Goal: Task Accomplishment & Management: Use online tool/utility

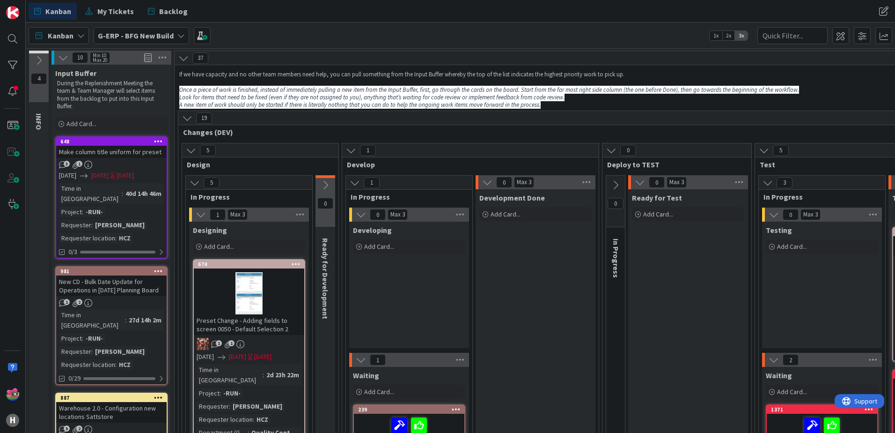
scroll to position [47, 0]
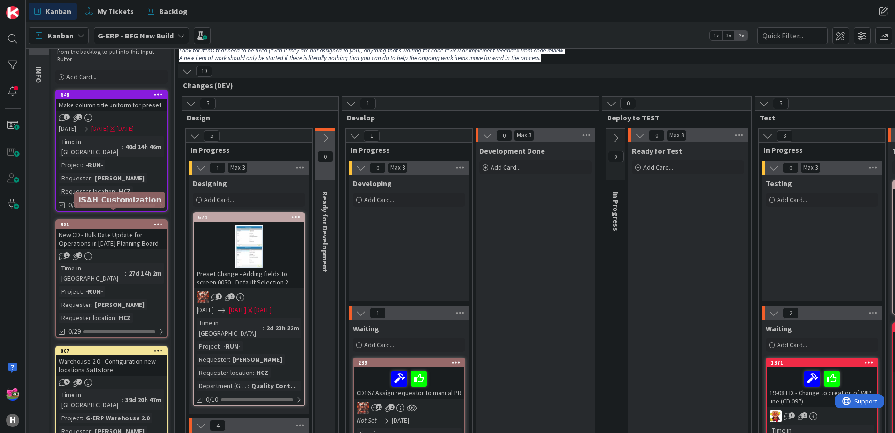
drag, startPoint x: 112, startPoint y: 211, endPoint x: 118, endPoint y: 211, distance: 6.1
click at [112, 221] on div "981" at bounding box center [113, 224] width 106 height 7
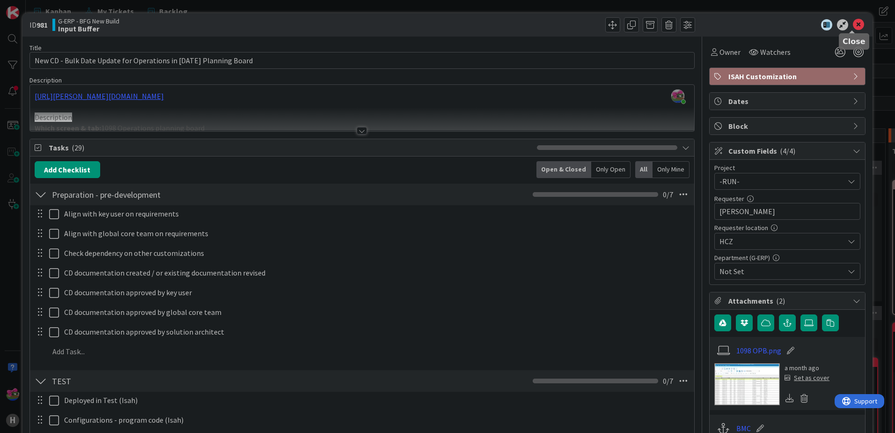
click at [853, 24] on icon at bounding box center [858, 24] width 11 height 11
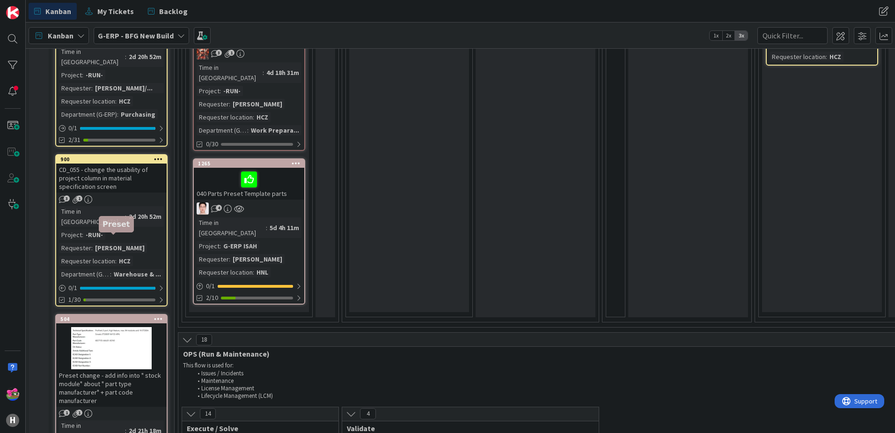
scroll to position [889, 0]
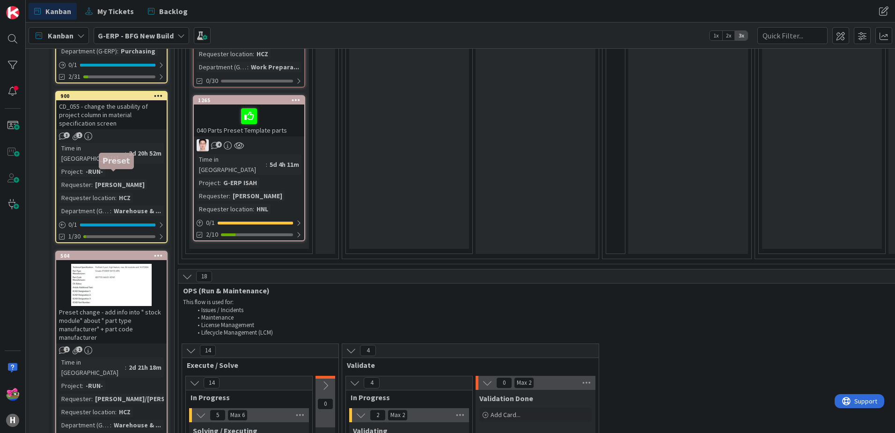
click at [92, 252] on div "504" at bounding box center [113, 255] width 106 height 7
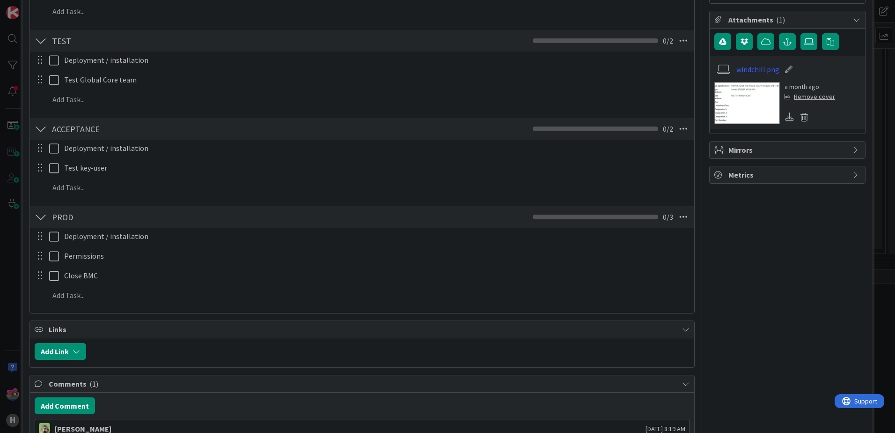
scroll to position [562, 0]
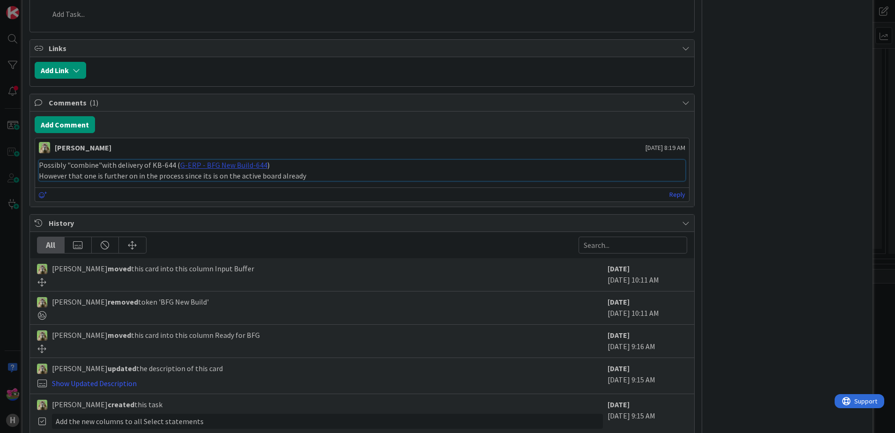
click at [206, 165] on link "G-ERP - BFG New Build-644" at bounding box center [223, 164] width 87 height 9
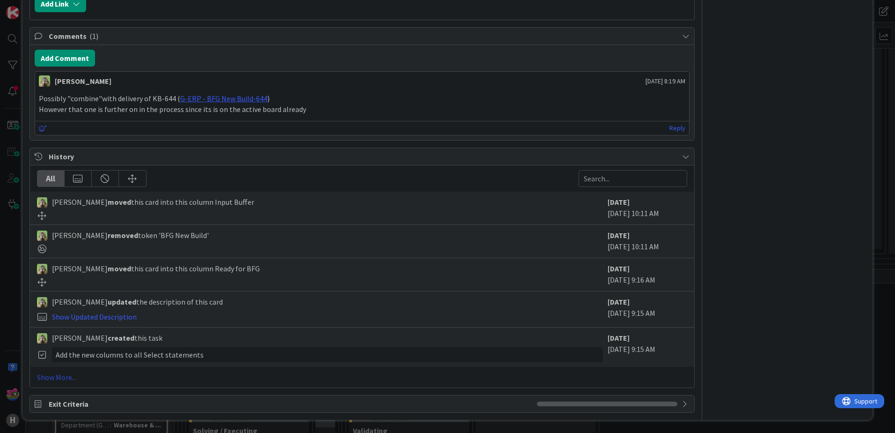
click at [65, 378] on link "Show More..." at bounding box center [362, 376] width 650 height 11
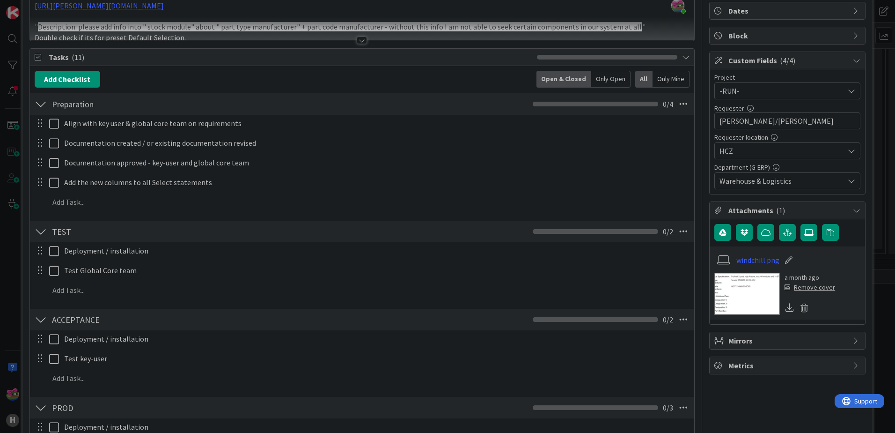
scroll to position [0, 0]
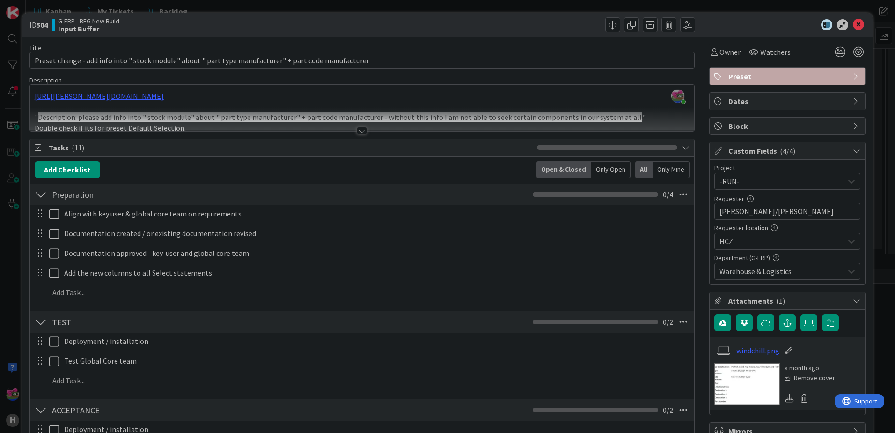
click at [351, 131] on div at bounding box center [362, 119] width 664 height 24
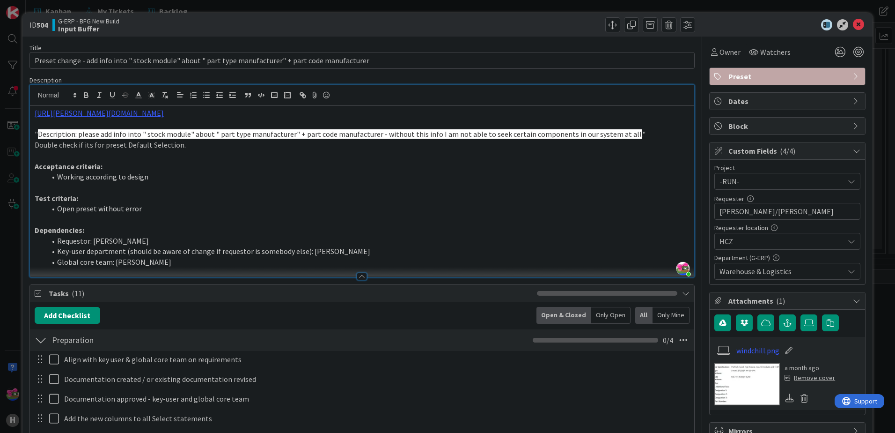
click at [733, 376] on img at bounding box center [747, 384] width 66 height 42
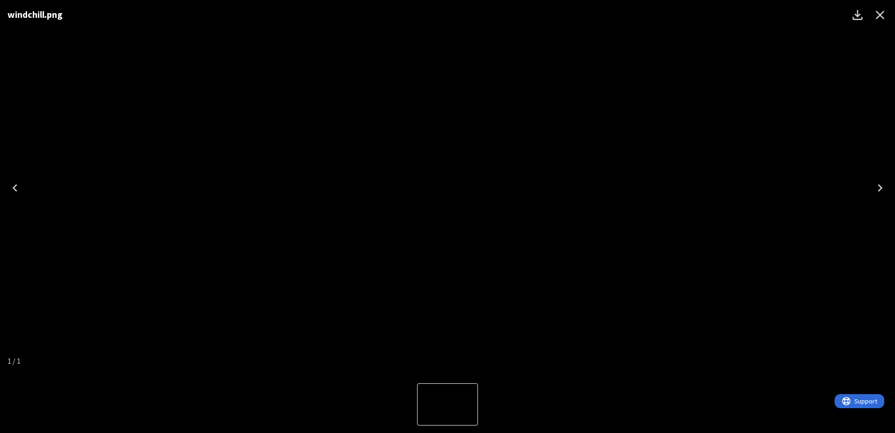
click at [880, 190] on icon "Next" at bounding box center [880, 187] width 5 height 7
click at [882, 13] on icon "Close" at bounding box center [880, 15] width 9 height 9
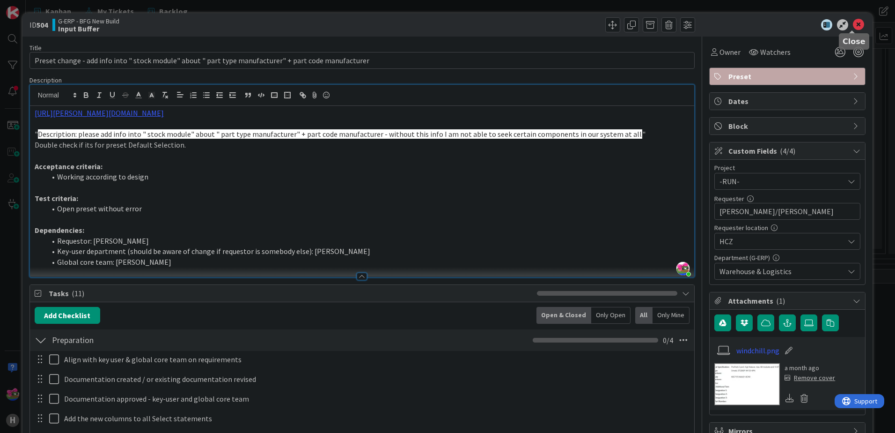
click at [853, 29] on icon at bounding box center [858, 24] width 11 height 11
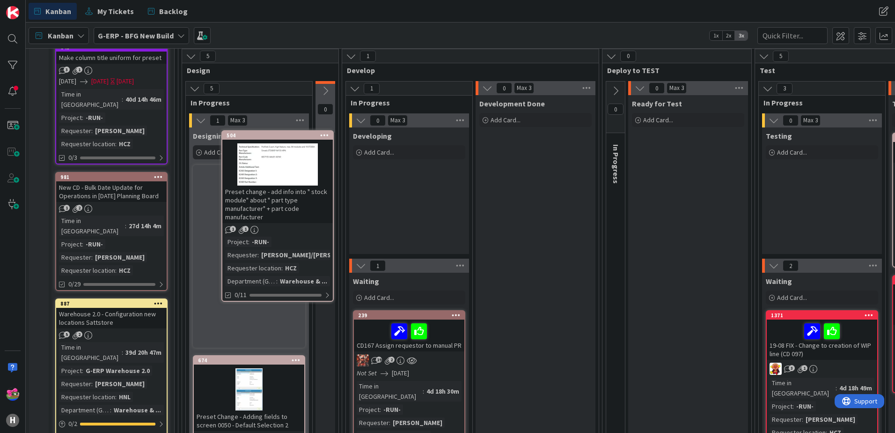
scroll to position [92, 0]
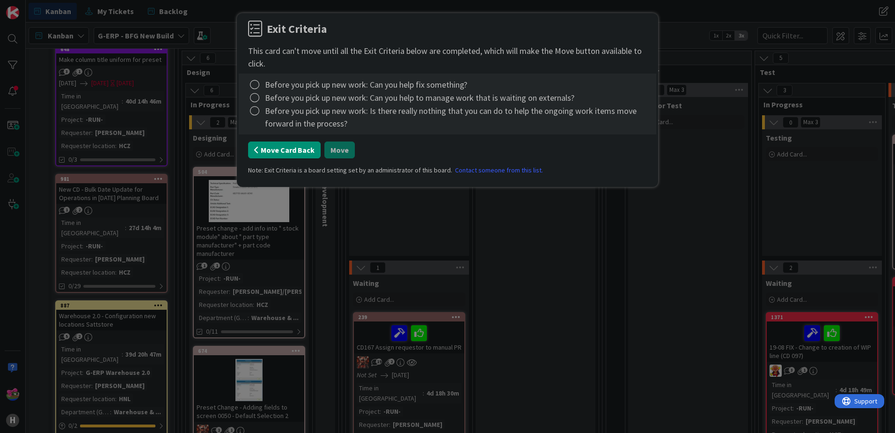
click at [287, 153] on button "Move Card Back" at bounding box center [284, 149] width 73 height 17
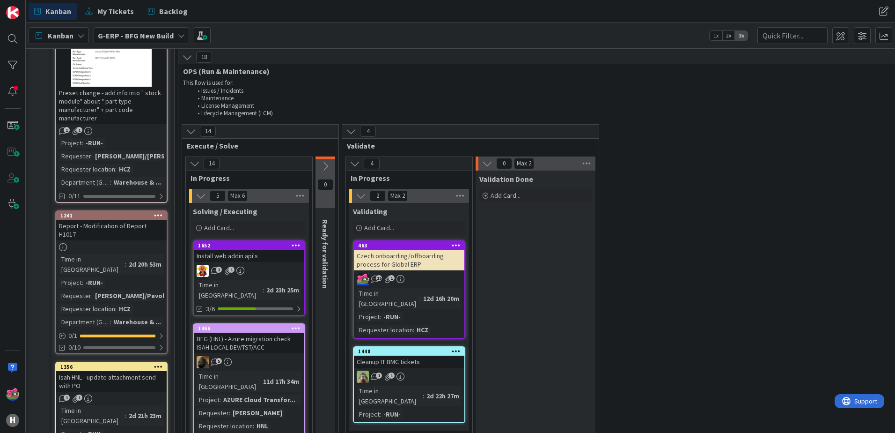
scroll to position [1101, 0]
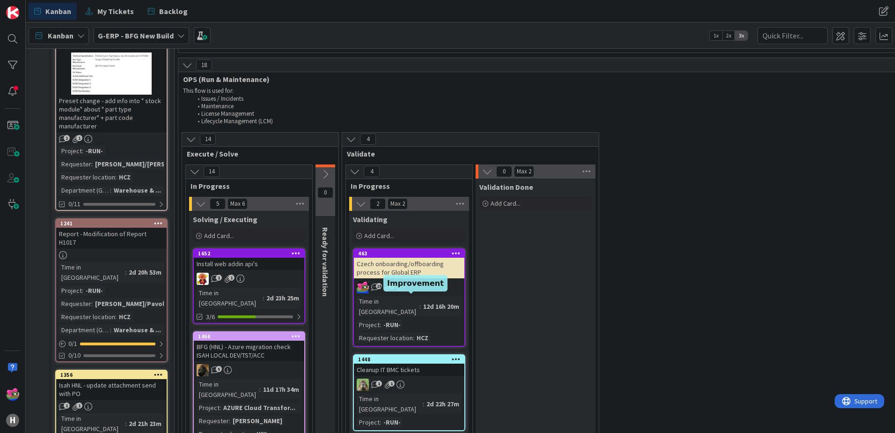
click at [425, 356] on div "1448" at bounding box center [411, 359] width 106 height 7
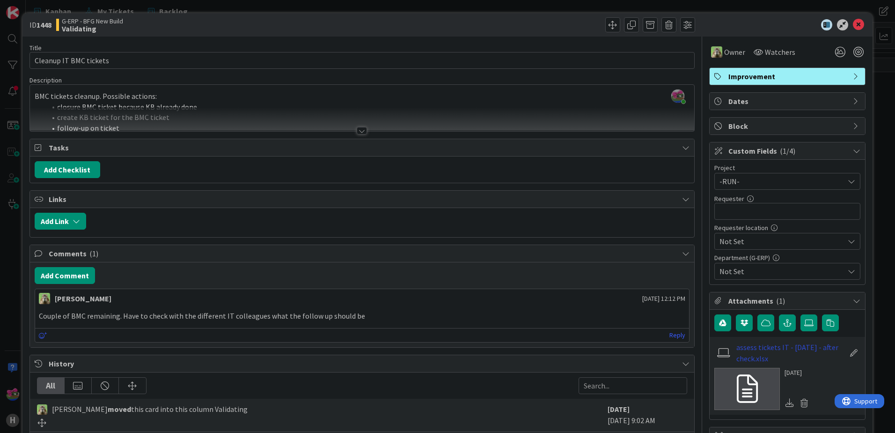
click at [766, 354] on link "assess tickets IT - 15-08-2025 - after check.xlsx" at bounding box center [790, 352] width 109 height 22
click at [853, 26] on icon at bounding box center [858, 24] width 11 height 11
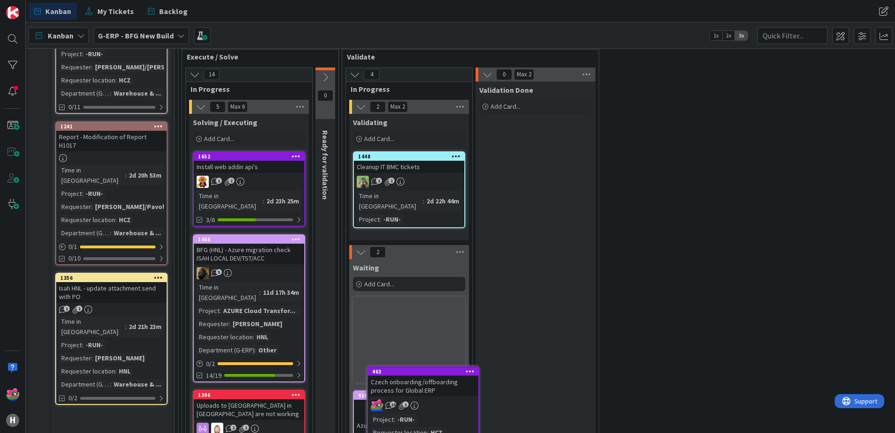
scroll to position [1209, 0]
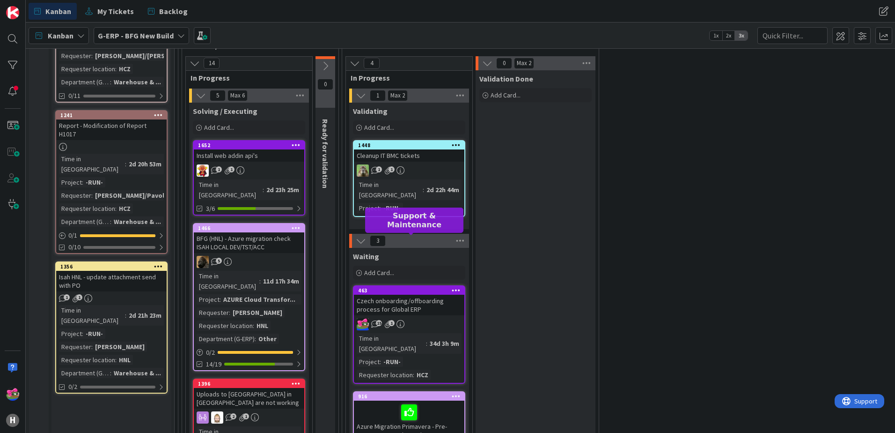
click at [421, 287] on div "463" at bounding box center [411, 290] width 106 height 7
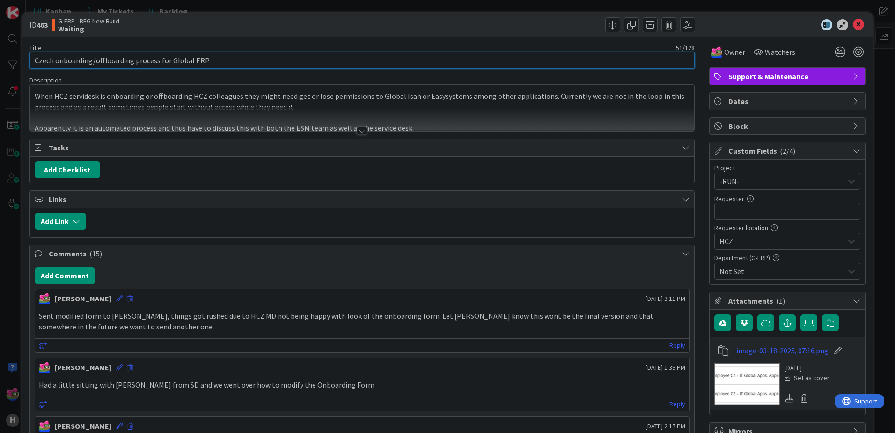
click at [35, 58] on input "Czech onboarding/offboarding process for Global ERP" at bounding box center [361, 60] width 665 height 17
click at [50, 59] on input "[1.9.]Czech onboarding/offboarding process for Global ERP" at bounding box center [361, 60] width 665 height 17
type input "[1.9.] Czech onboarding/offboarding process for Global ERP"
click at [853, 21] on icon at bounding box center [858, 24] width 11 height 11
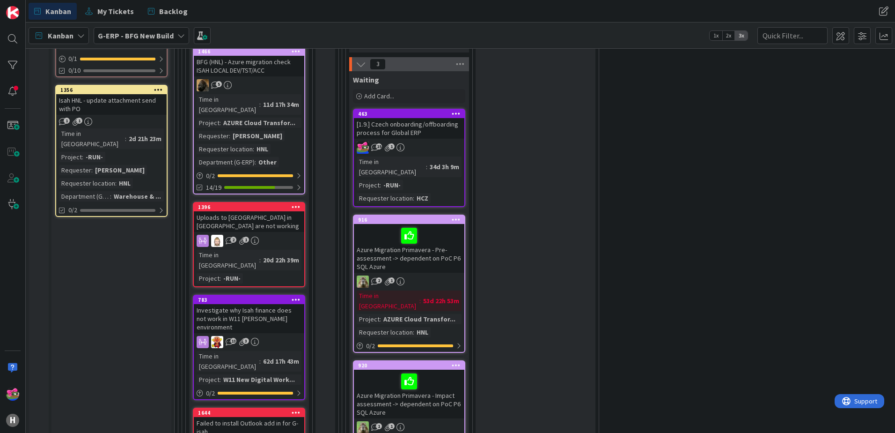
scroll to position [1302, 0]
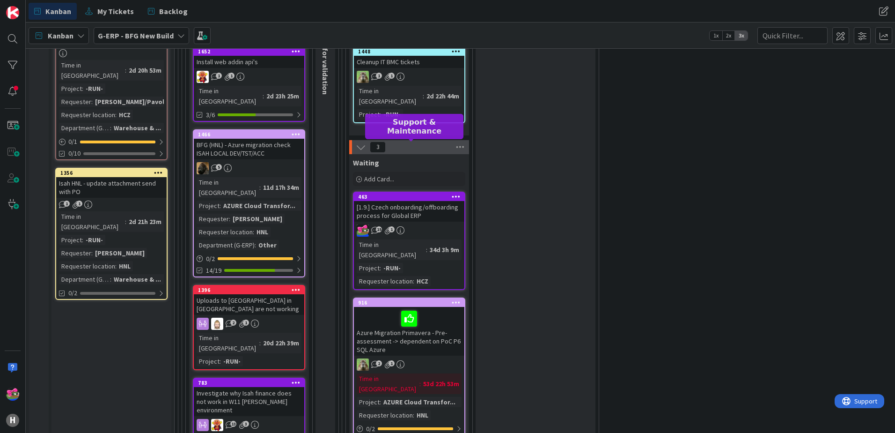
click at [399, 193] on div "463" at bounding box center [411, 196] width 106 height 7
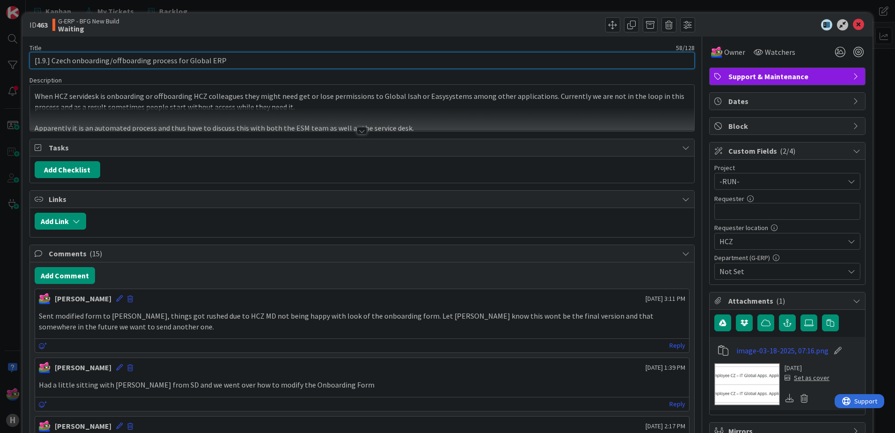
drag, startPoint x: 46, startPoint y: 60, endPoint x: 37, endPoint y: 60, distance: 9.8
click at [37, 60] on input "[1.9.] Czech onboarding/offboarding process for Global ERP" at bounding box center [361, 60] width 665 height 17
type input "[01-09] Czech onboarding/offboarding process for Global ERP"
click at [79, 277] on button "Add Comment" at bounding box center [65, 275] width 60 height 17
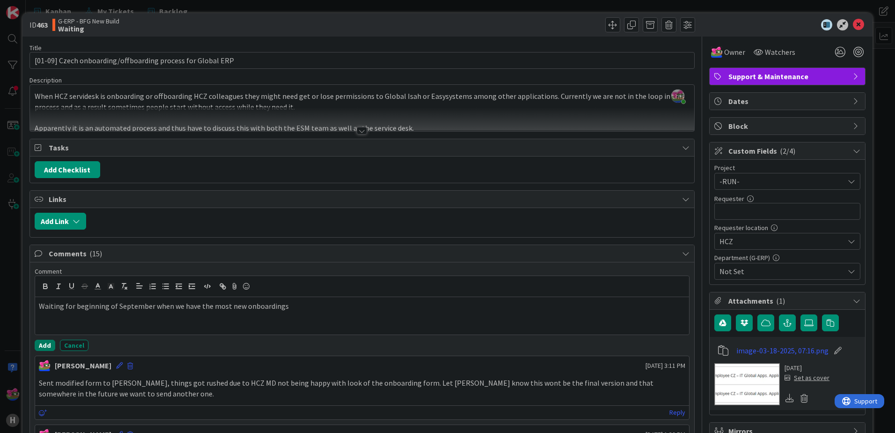
click at [41, 349] on button "Add" at bounding box center [45, 344] width 21 height 11
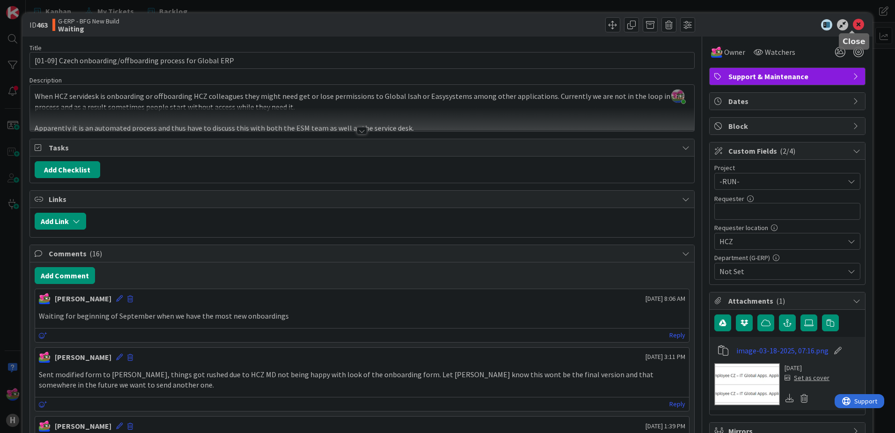
click at [853, 24] on icon at bounding box center [858, 24] width 11 height 11
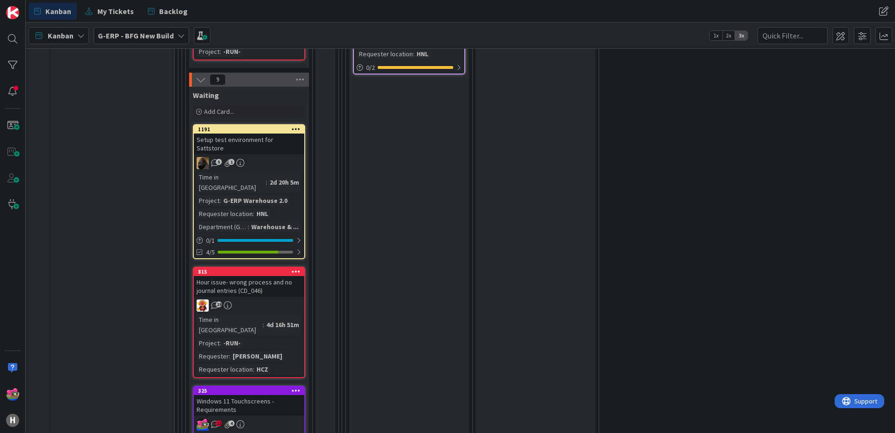
click at [277, 395] on div "Windows 11 Touchscreens - Requirements" at bounding box center [249, 405] width 110 height 21
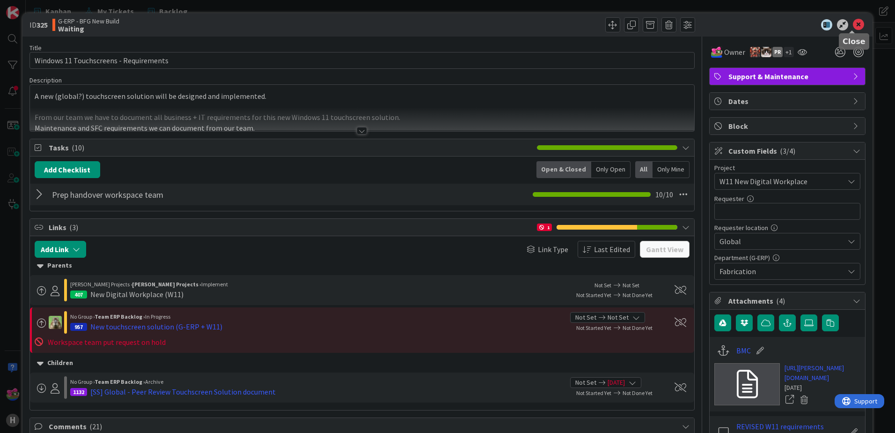
click at [853, 24] on icon at bounding box center [858, 24] width 11 height 11
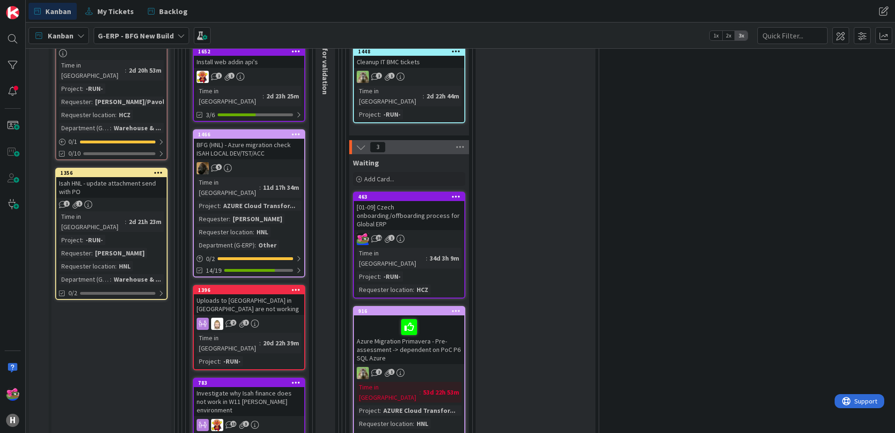
click at [457, 193] on icon at bounding box center [456, 196] width 9 height 7
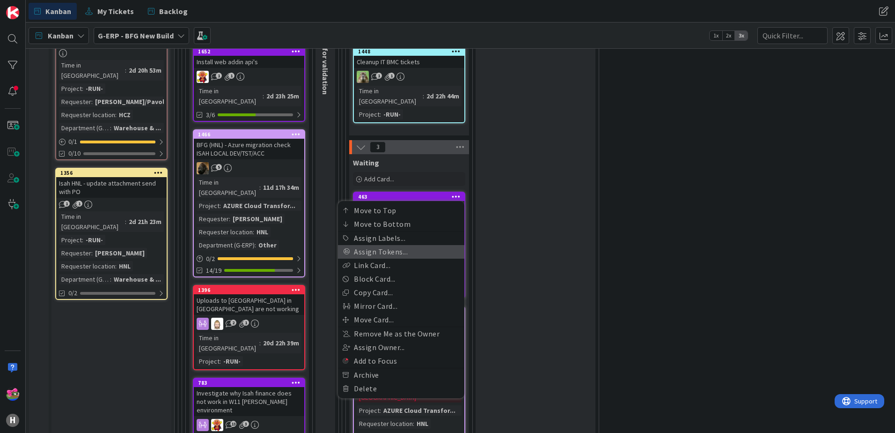
click at [372, 245] on link "Assign Tokens..." at bounding box center [401, 252] width 126 height 14
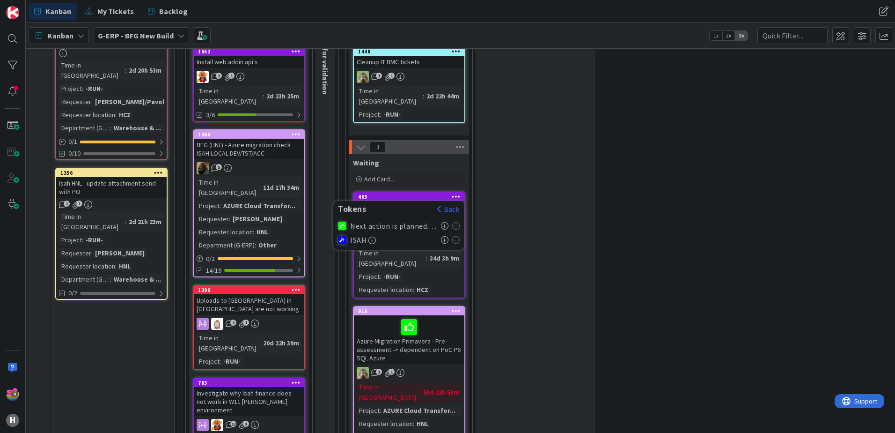
click at [445, 222] on icon at bounding box center [445, 225] width 8 height 7
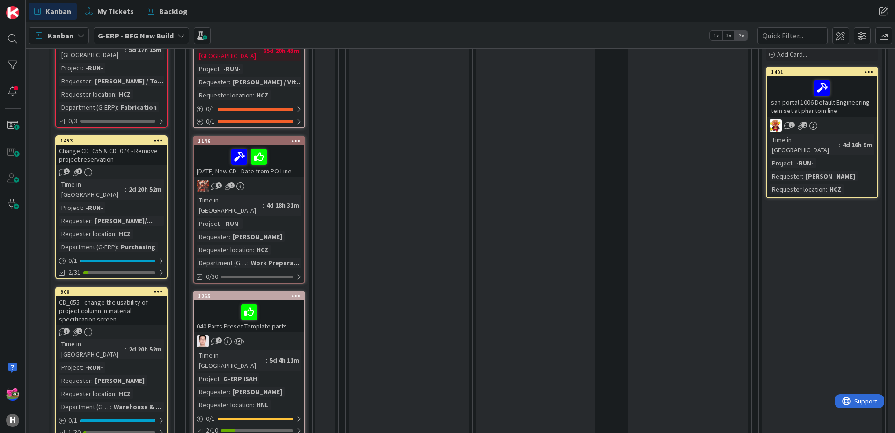
scroll to position [647, 0]
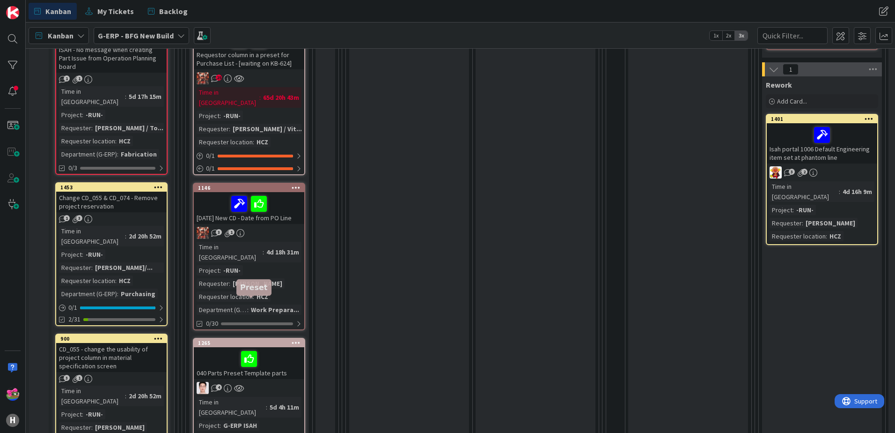
click at [259, 339] on div "1265" at bounding box center [251, 342] width 106 height 7
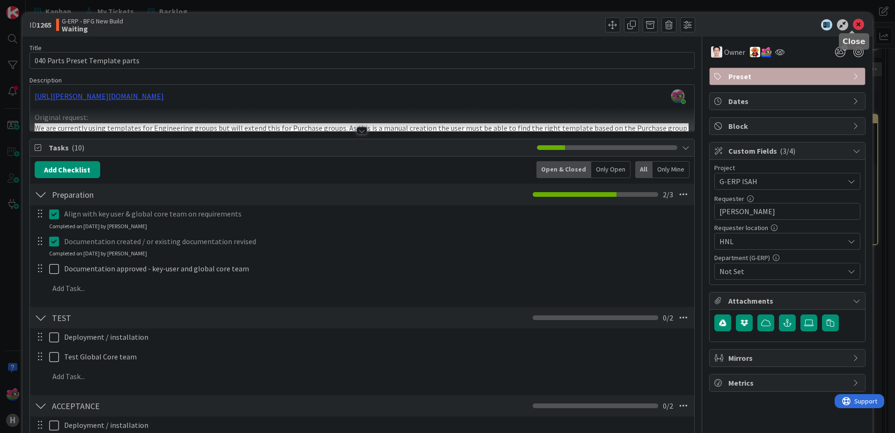
click at [853, 28] on icon at bounding box center [858, 24] width 11 height 11
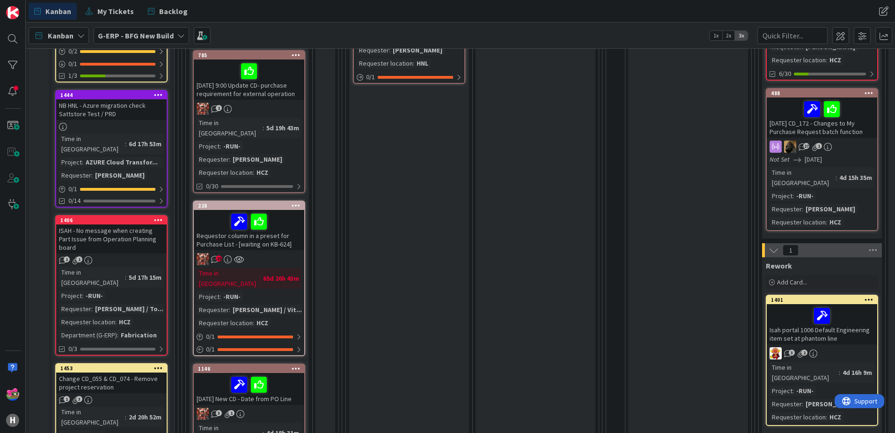
click at [288, 253] on div "25" at bounding box center [249, 259] width 110 height 12
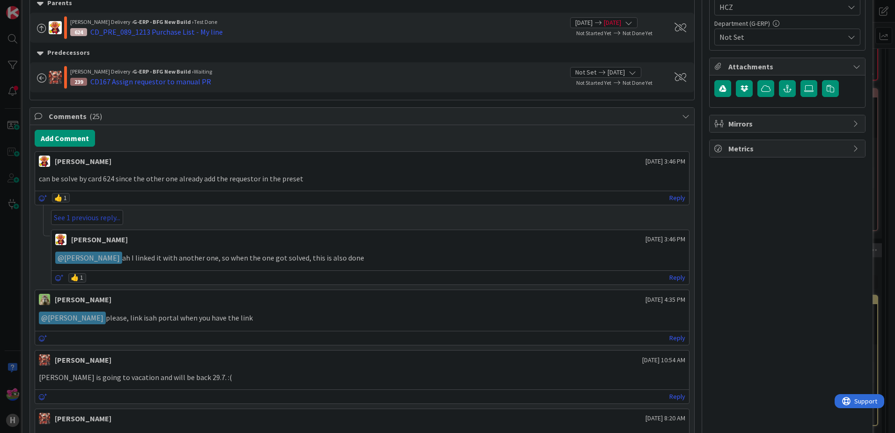
click at [83, 218] on link "See 1 previous reply..." at bounding box center [87, 217] width 72 height 15
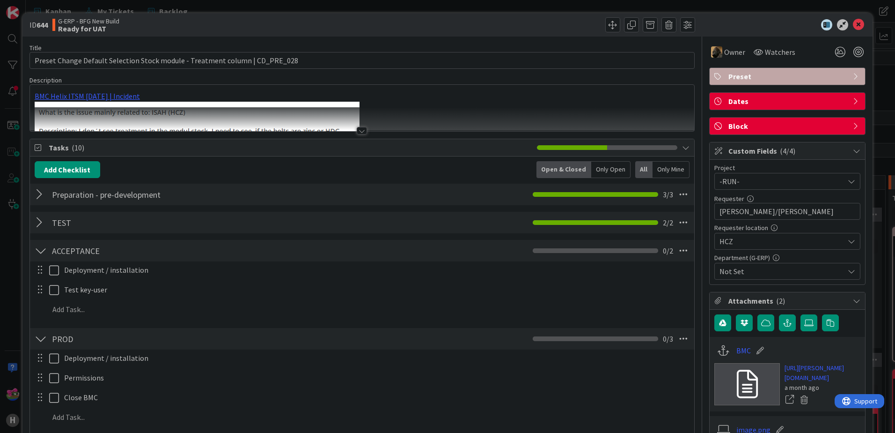
click at [357, 131] on div at bounding box center [362, 130] width 10 height 7
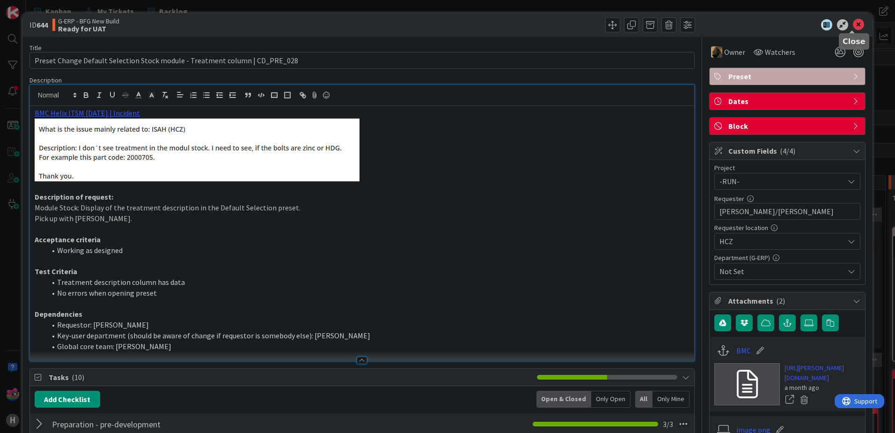
click at [853, 23] on icon at bounding box center [858, 24] width 11 height 11
